Goal: Information Seeking & Learning: Learn about a topic

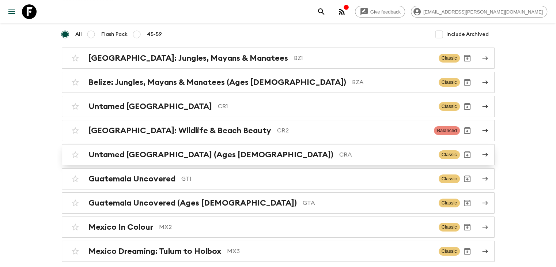
scroll to position [73, 0]
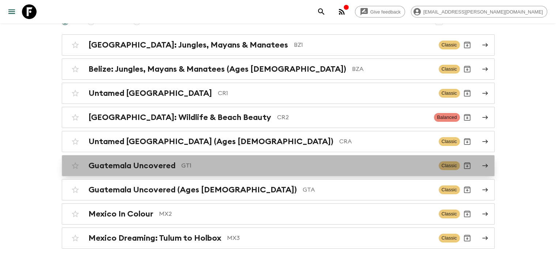
click at [158, 171] on div "Guatemala Uncovered GT1 Classic" at bounding box center [264, 165] width 392 height 15
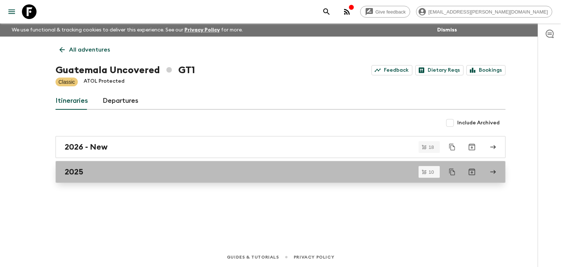
click at [75, 169] on h2 "2025" at bounding box center [74, 172] width 19 height 10
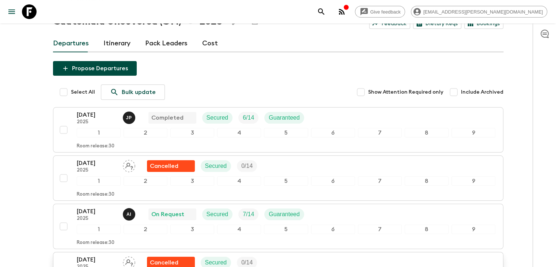
scroll to position [146, 0]
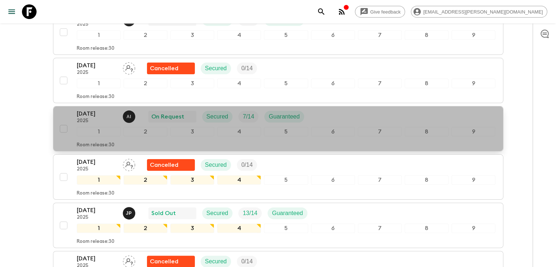
click at [92, 111] on p "[DATE]" at bounding box center [97, 113] width 40 height 9
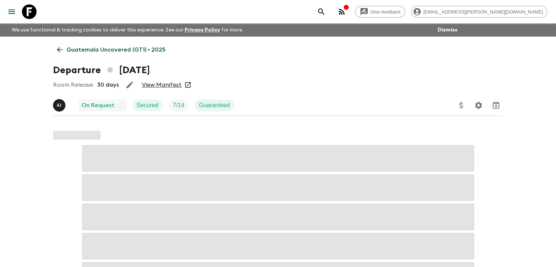
click at [169, 85] on link "View Manifest" at bounding box center [162, 84] width 40 height 7
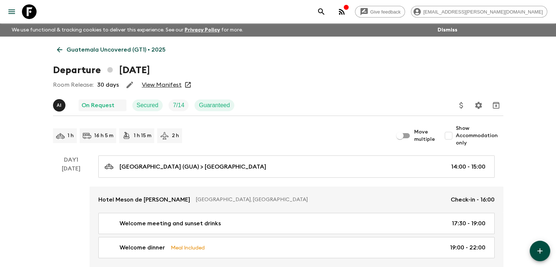
click at [161, 84] on link "View Manifest" at bounding box center [162, 84] width 40 height 7
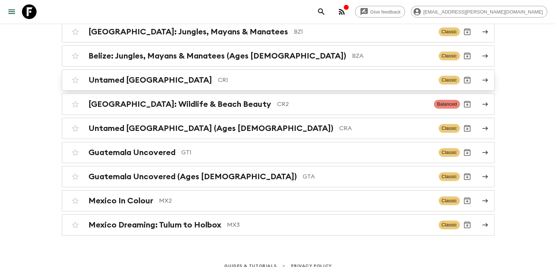
scroll to position [94, 0]
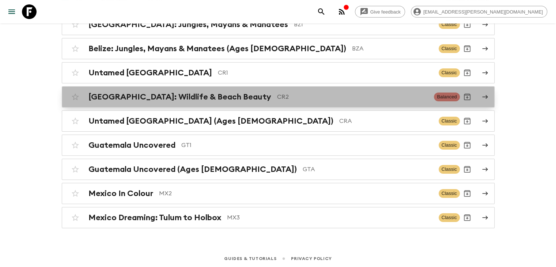
click at [195, 96] on h2 "[GEOGRAPHIC_DATA]: Wildlife & Beach Beauty" at bounding box center [179, 97] width 183 height 10
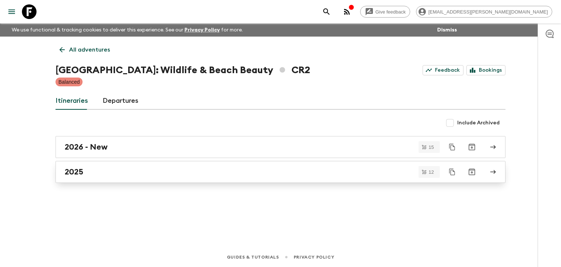
click at [82, 169] on h2 "2025" at bounding box center [74, 172] width 19 height 10
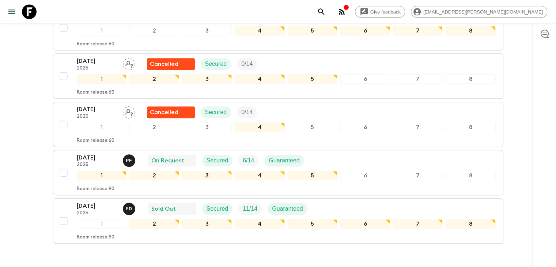
scroll to position [528, 0]
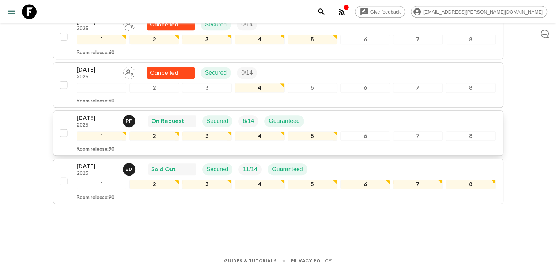
click at [95, 115] on p "[DATE]" at bounding box center [97, 118] width 40 height 9
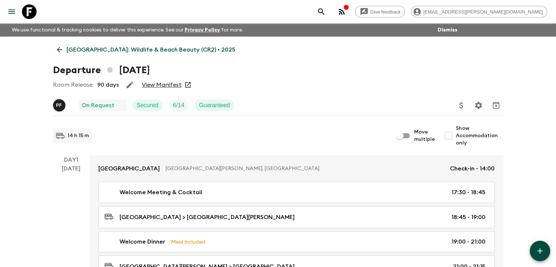
click at [156, 84] on link "View Manifest" at bounding box center [162, 84] width 40 height 7
